Goal: Transaction & Acquisition: Purchase product/service

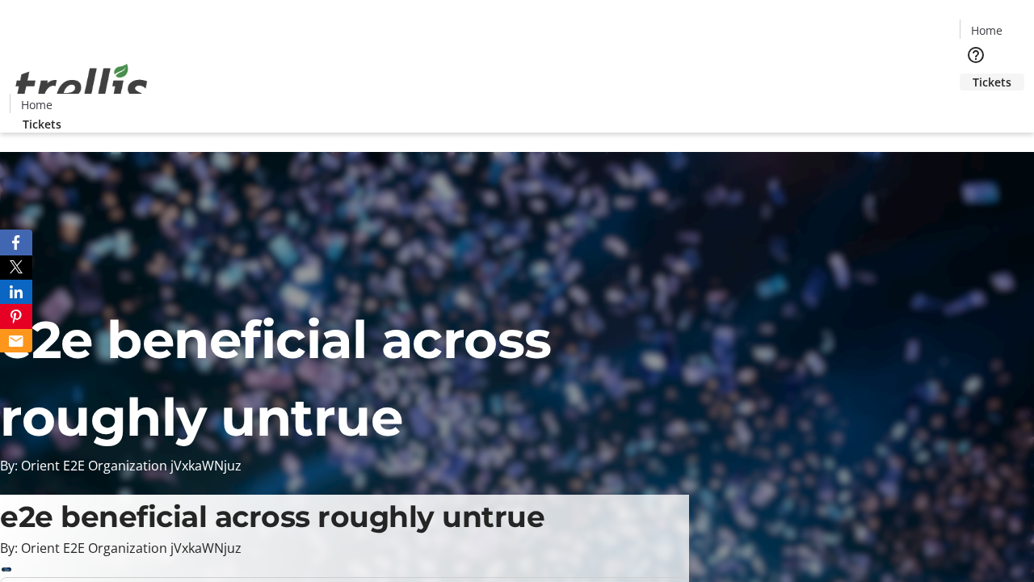
click at [973, 74] on span "Tickets" at bounding box center [992, 82] width 39 height 17
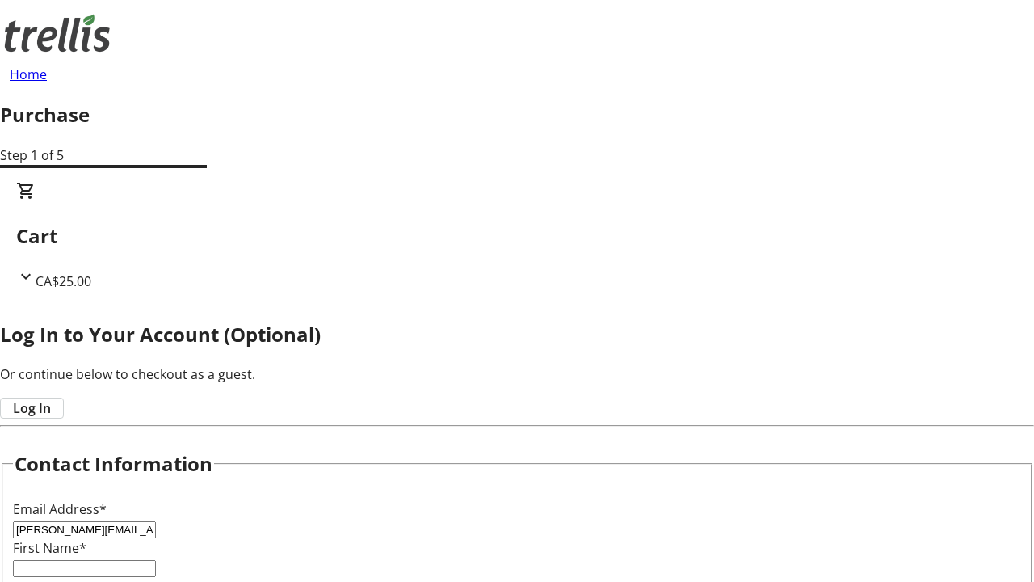
type input "[PERSON_NAME][EMAIL_ADDRESS][DOMAIN_NAME]"
type input "[PERSON_NAME]"
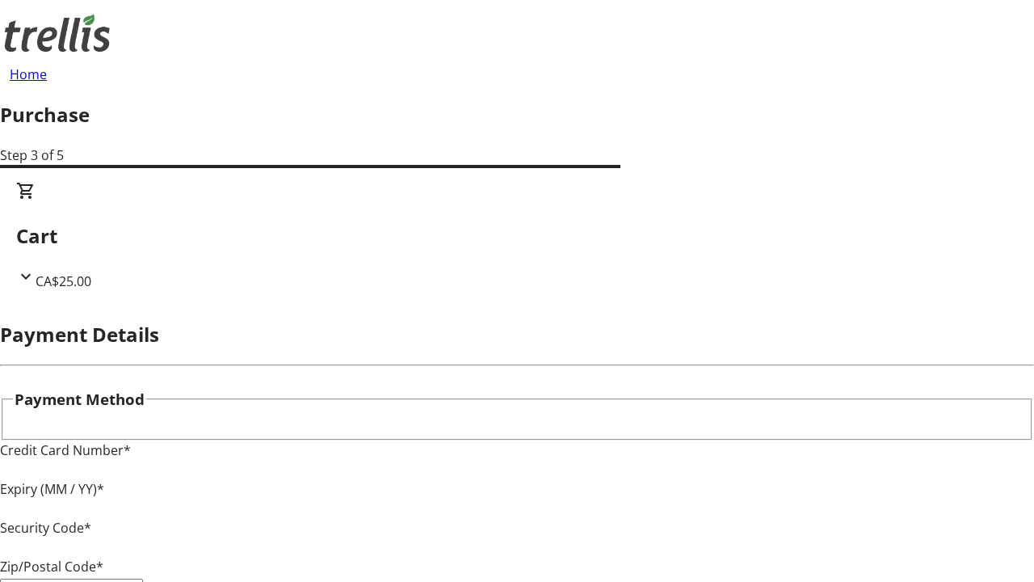
type input "V1Y 0C2"
